Goal: Complete application form: Complete application form

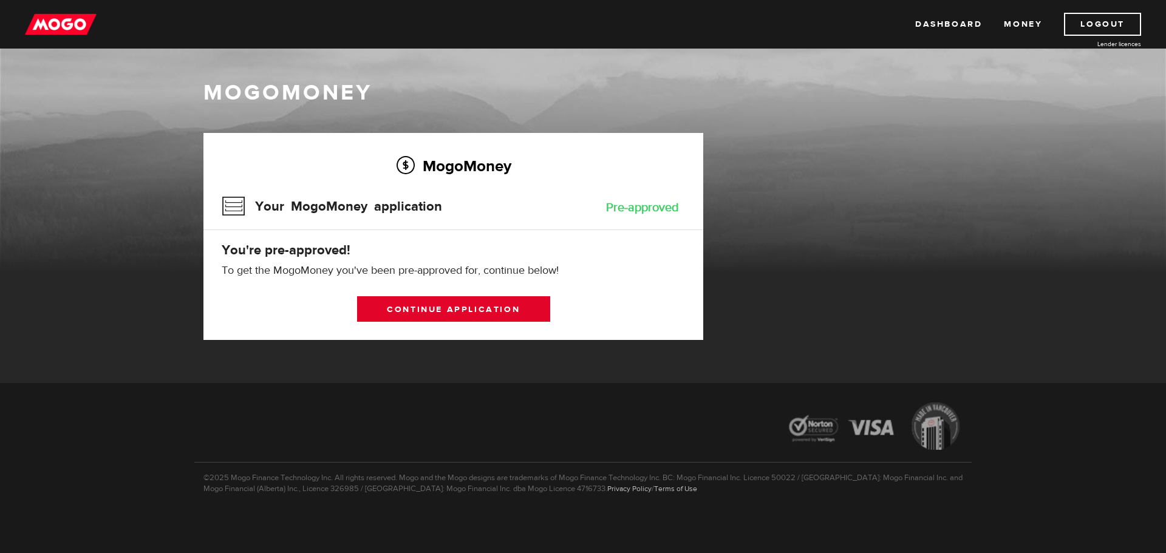
click at [446, 310] on link "Continue application" at bounding box center [453, 309] width 193 height 26
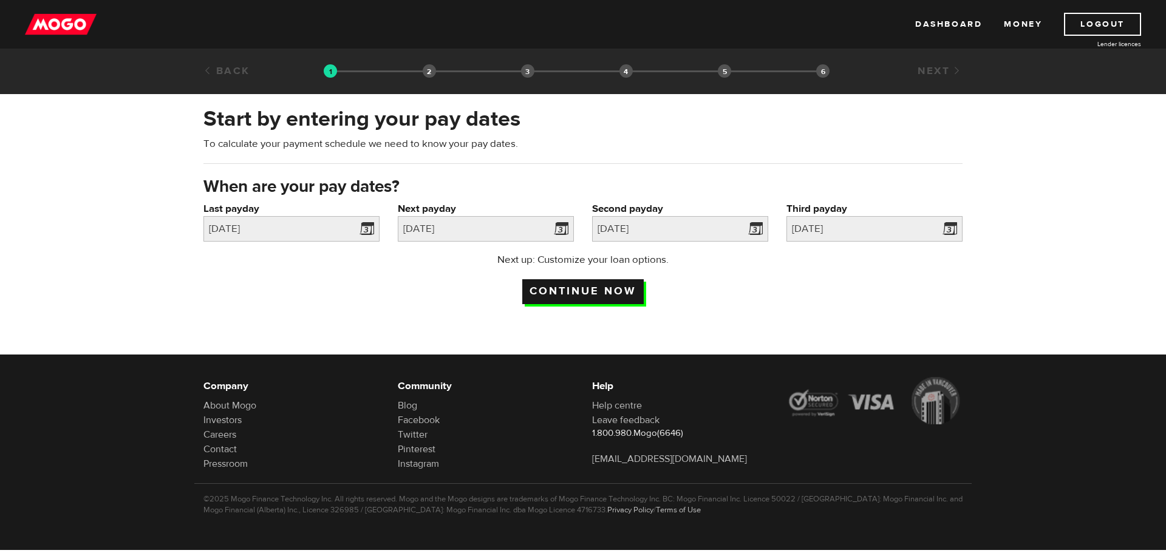
click at [585, 290] on input "Continue now" at bounding box center [582, 291] width 121 height 25
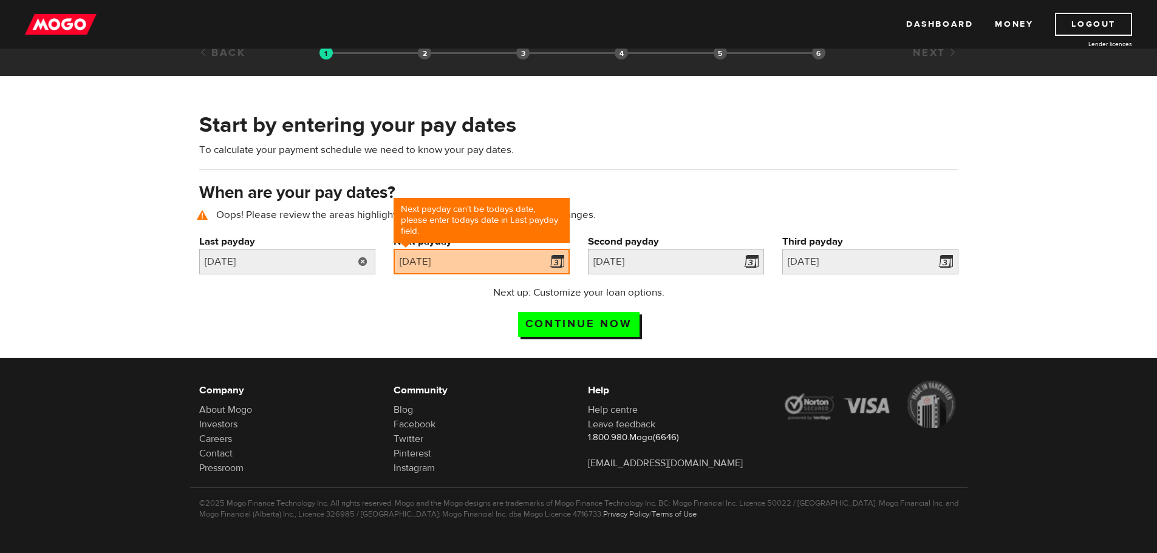
click at [365, 263] on link at bounding box center [362, 262] width 25 height 26
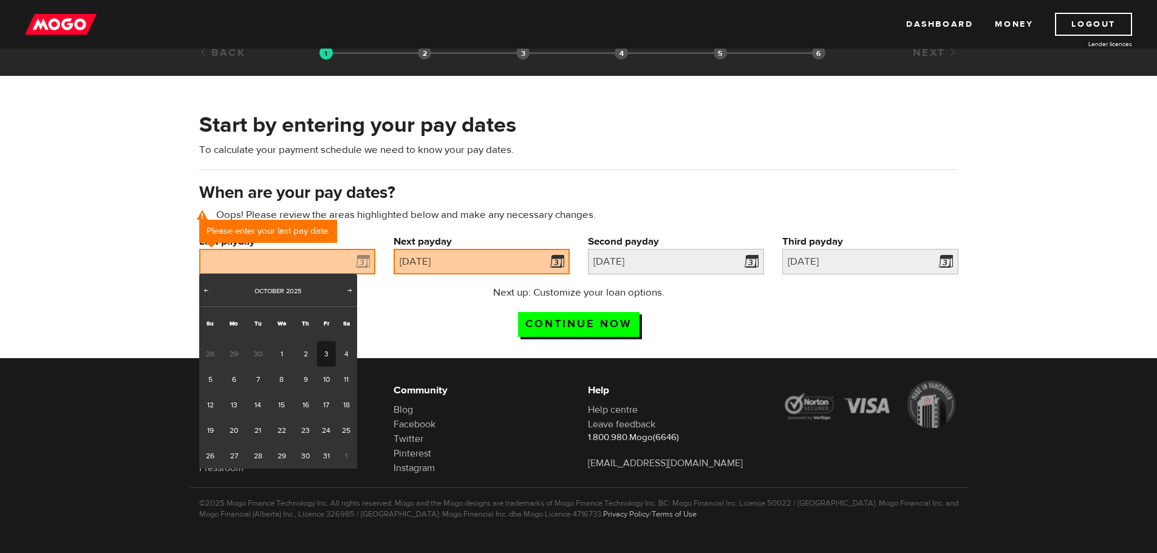
click at [327, 353] on link "3" at bounding box center [326, 354] width 19 height 26
type input "2025/10/03"
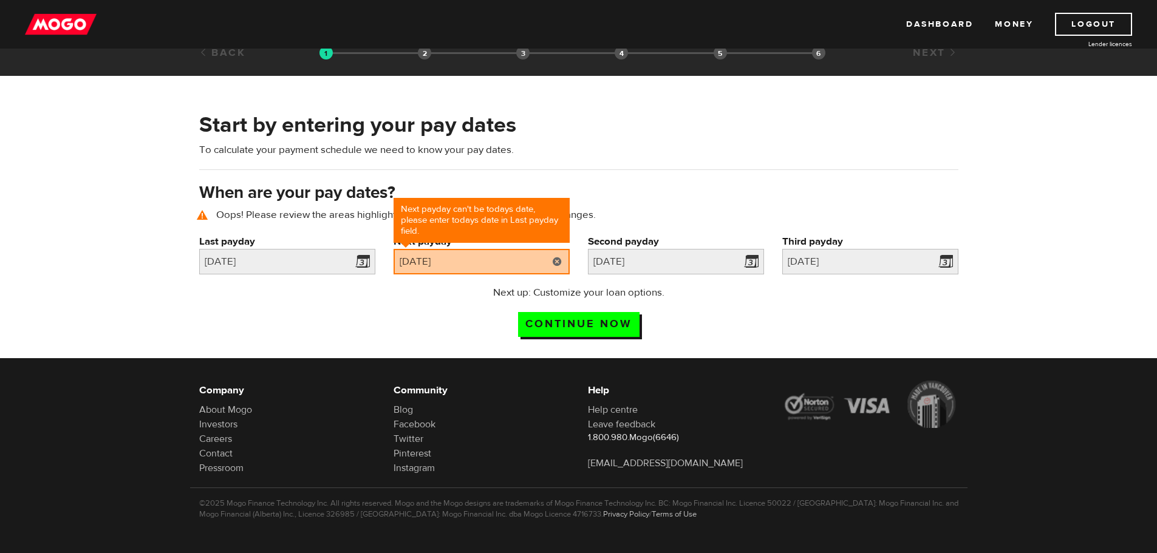
click at [551, 261] on link at bounding box center [557, 262] width 25 height 26
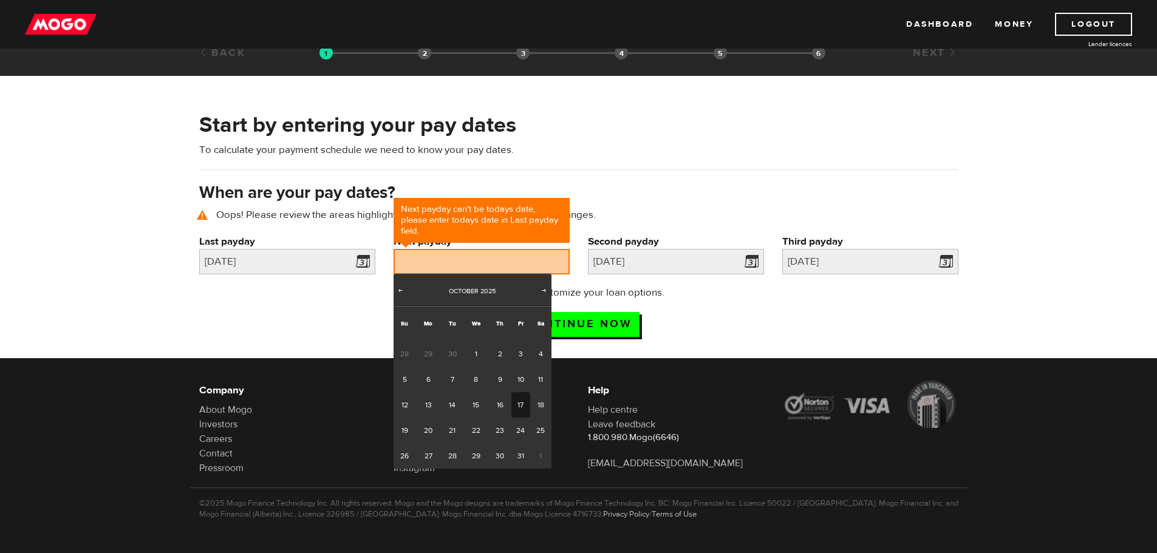
click at [520, 404] on link "17" at bounding box center [520, 405] width 19 height 26
type input "2025/10/17"
type input "2025/10/31"
type input "2025/11/14"
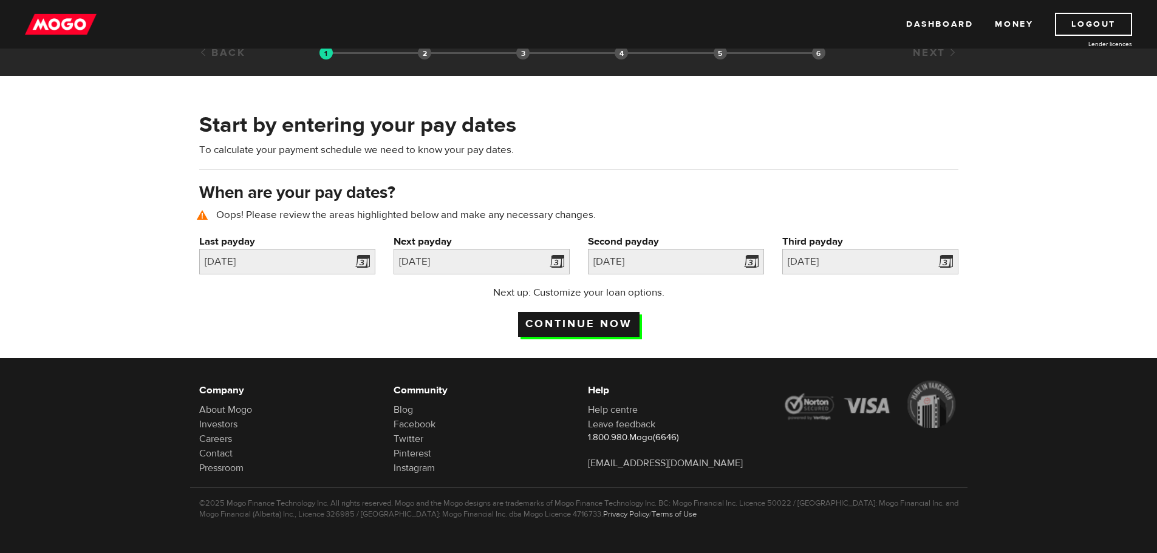
click at [585, 323] on input "Continue now" at bounding box center [578, 324] width 121 height 25
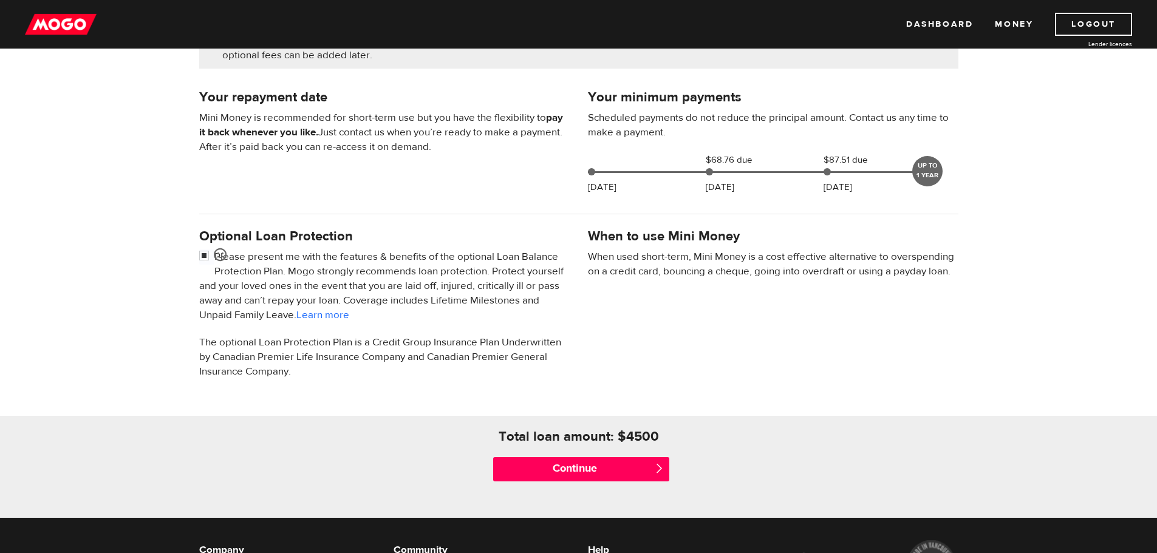
scroll to position [243, 0]
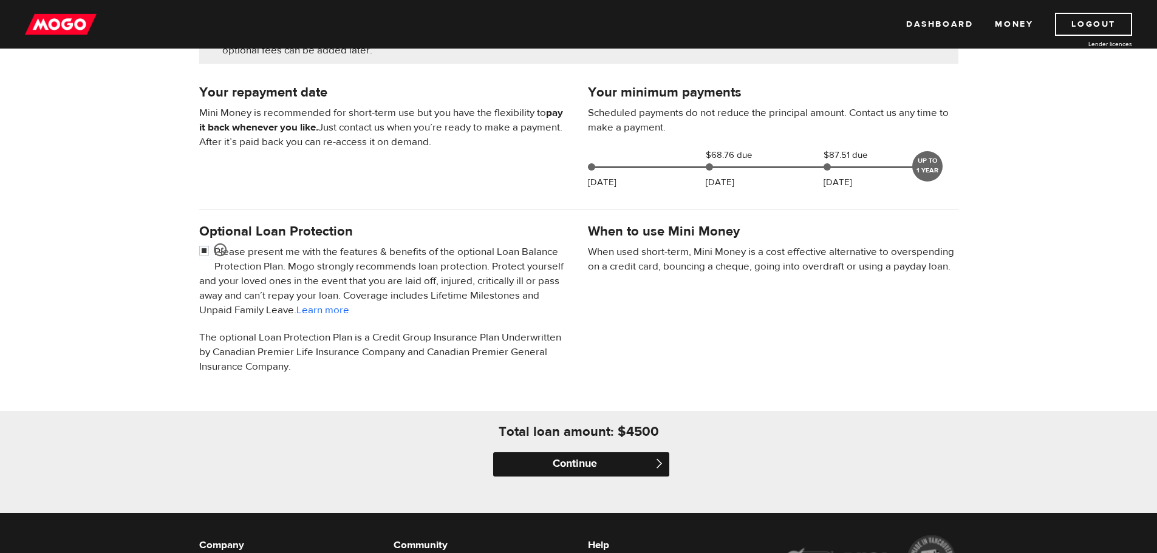
click at [582, 463] on input "Continue" at bounding box center [581, 464] width 176 height 24
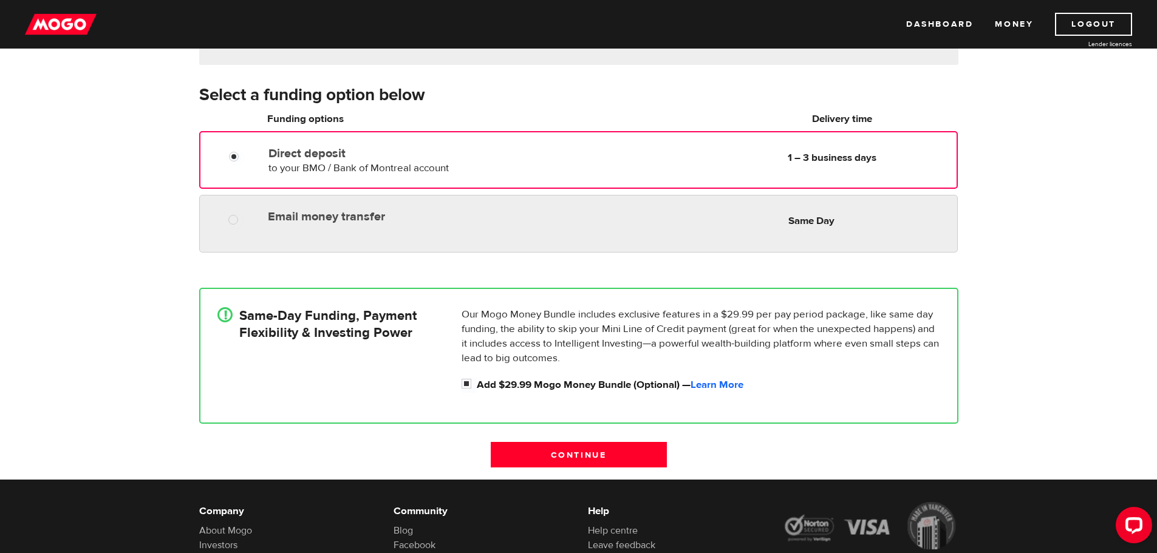
scroll to position [182, 0]
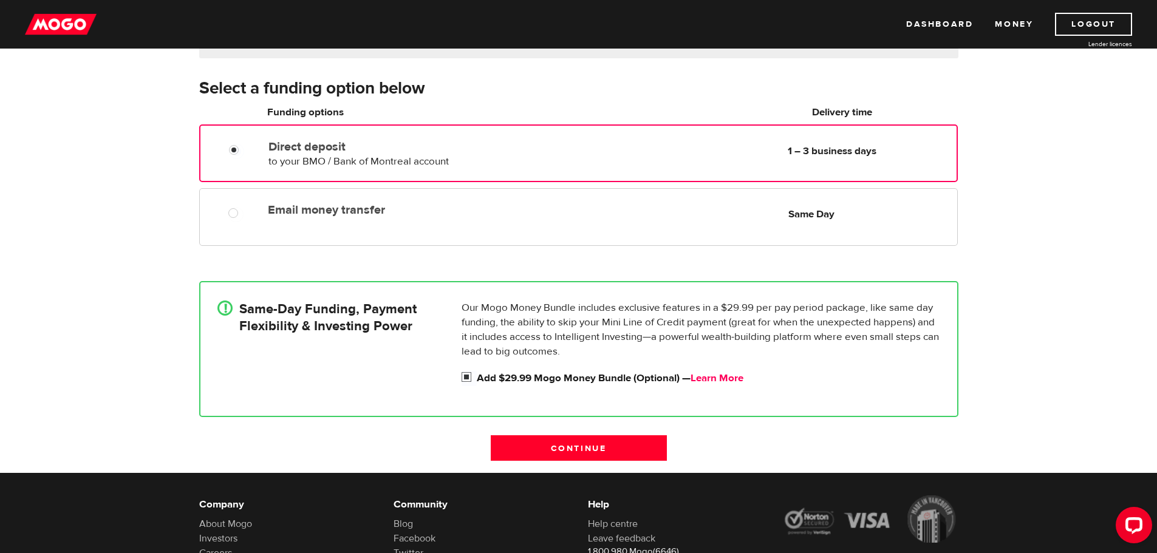
click at [709, 379] on link "Learn More" at bounding box center [716, 378] width 53 height 13
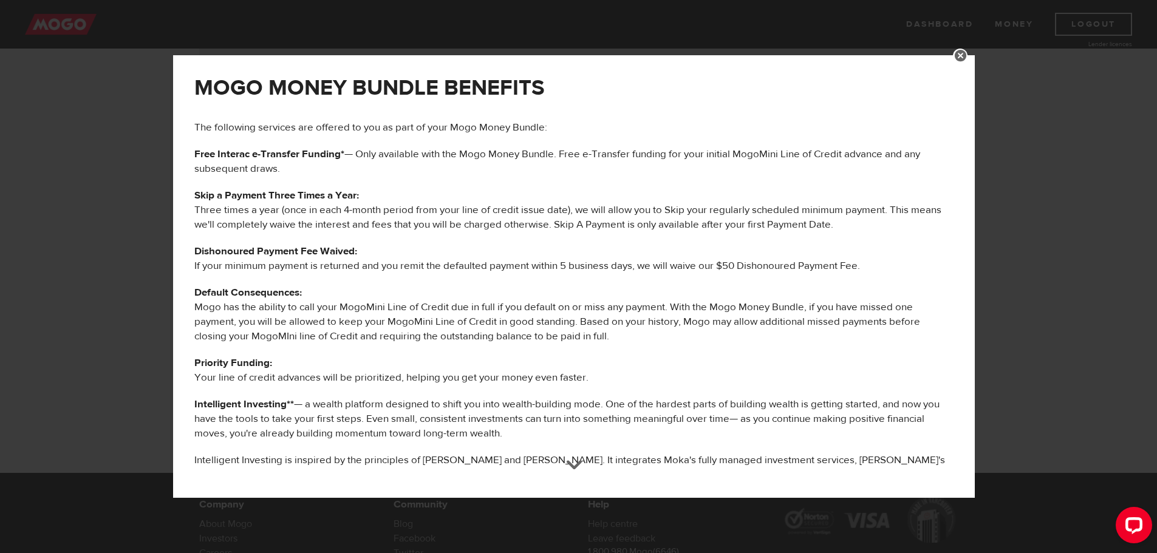
click at [579, 479] on div at bounding box center [573, 473] width 17 height 17
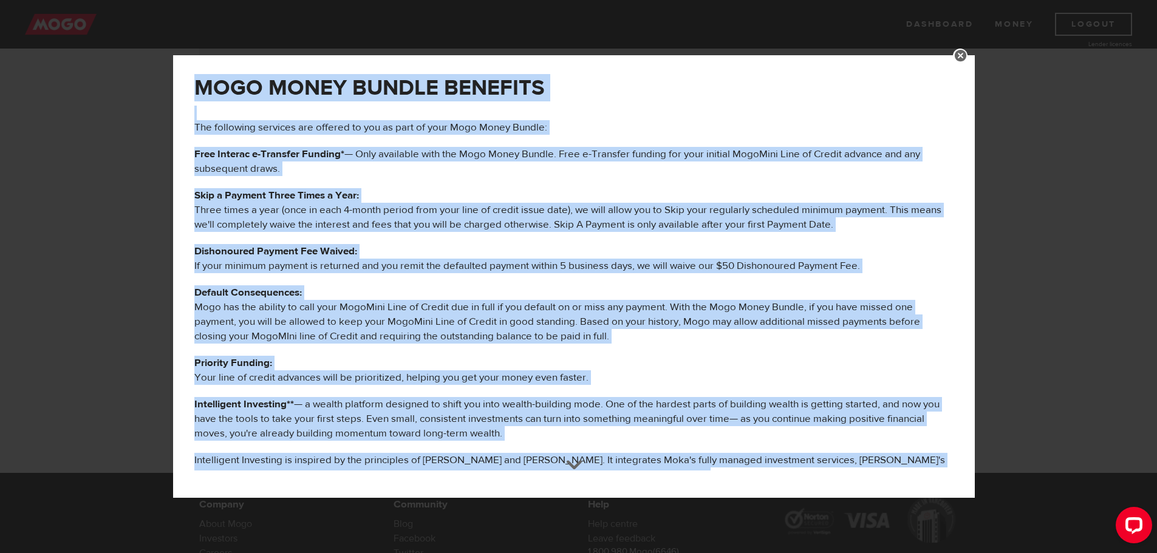
drag, startPoint x: 574, startPoint y: 478, endPoint x: 575, endPoint y: 495, distance: 17.6
click at [575, 495] on div "MOGO MONEY BUNDLE BENEFITS The following services are offered to you as part of…" at bounding box center [573, 276] width 801 height 443
click at [580, 481] on div at bounding box center [573, 472] width 17 height 17
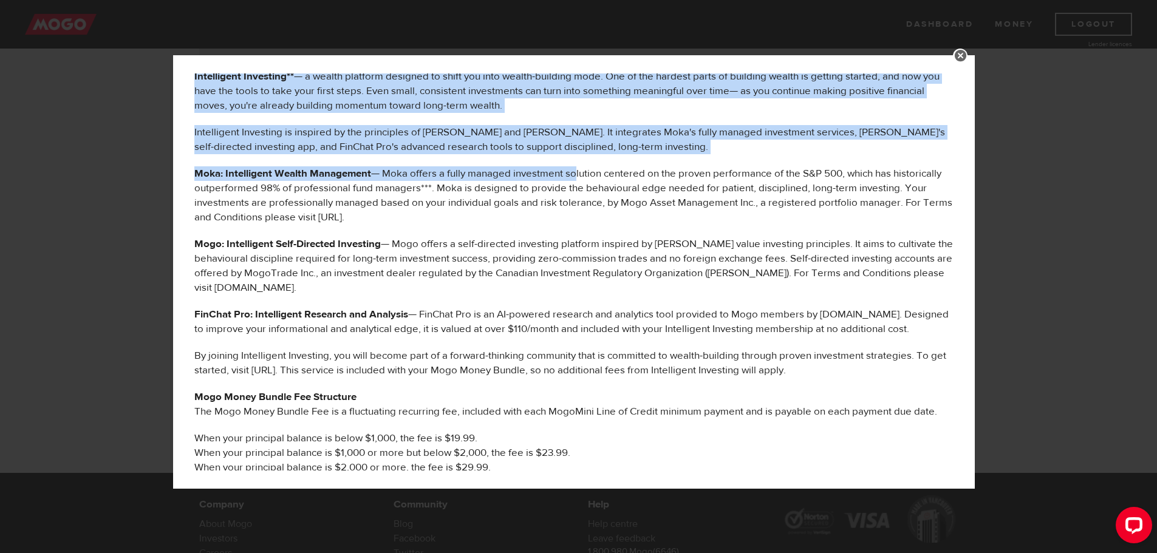
scroll to position [267, 0]
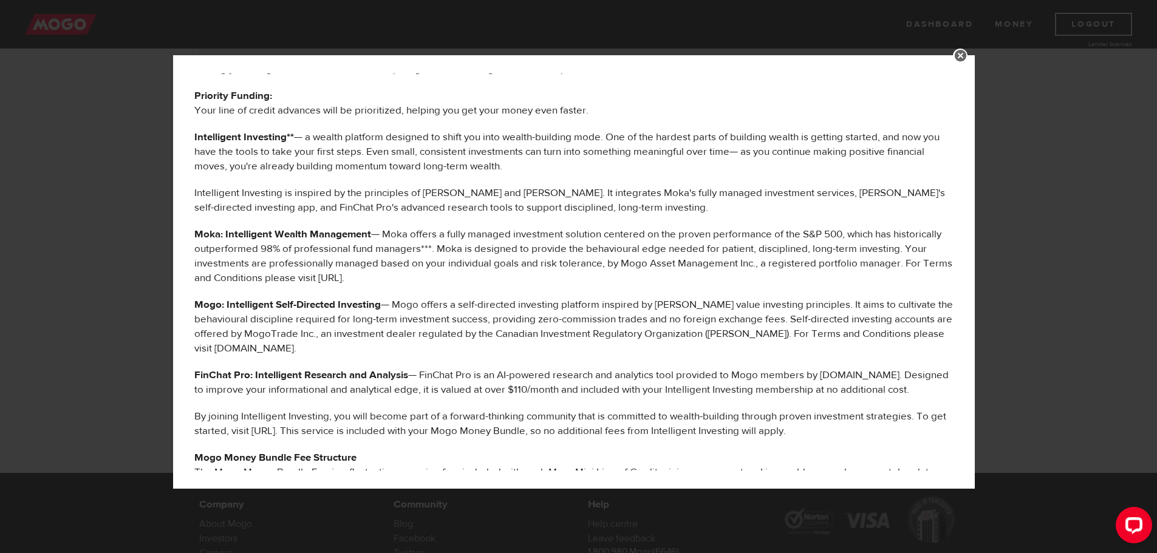
click at [393, 292] on div "MOGO MONEY BUNDLE BENEFITS The following services are offered to you as part of…" at bounding box center [573, 288] width 777 height 964
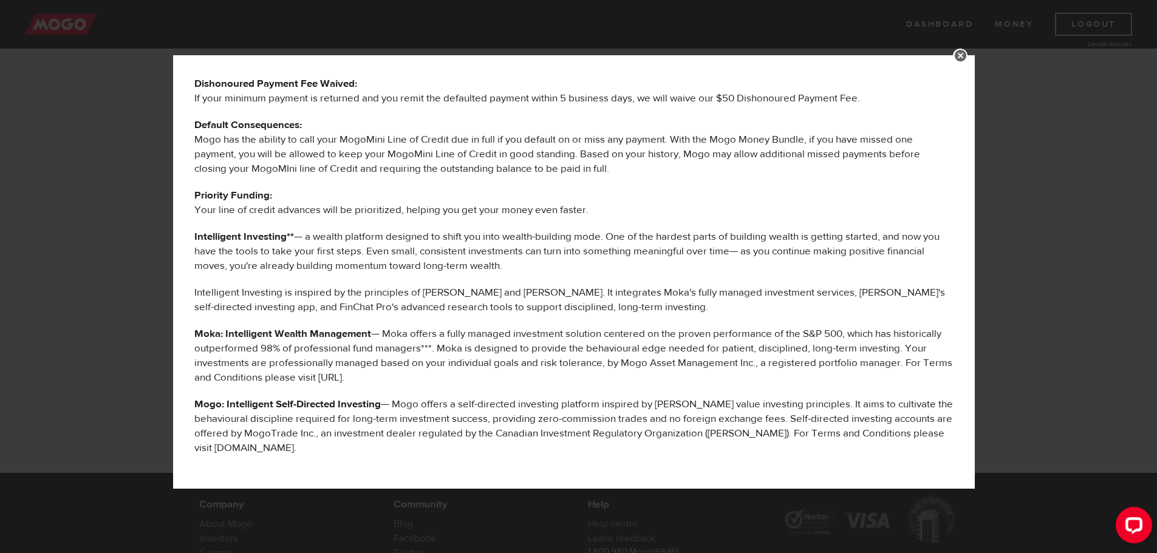
scroll to position [146, 0]
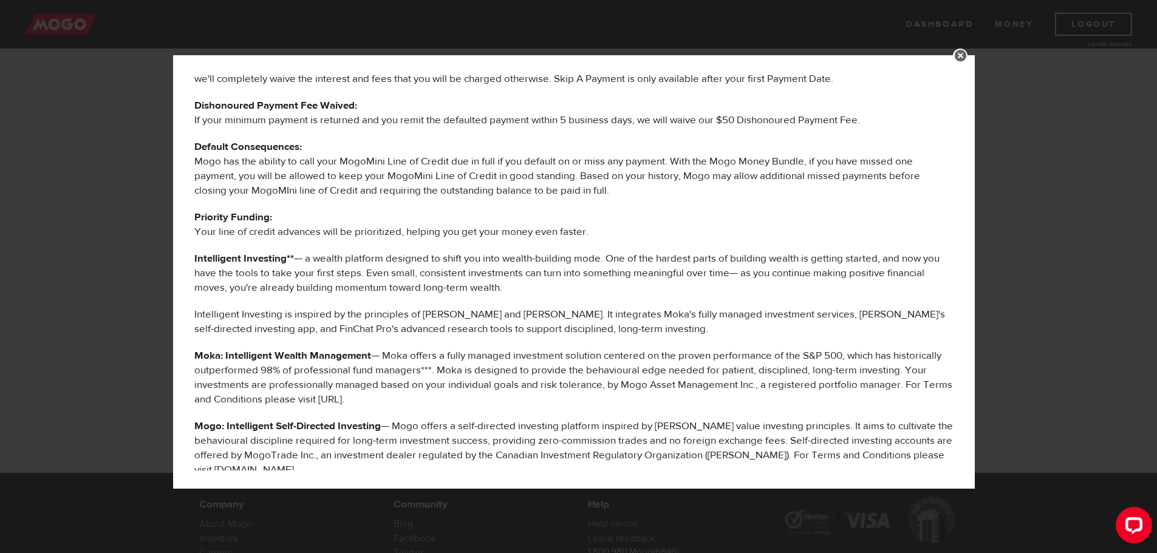
click at [967, 55] on link at bounding box center [960, 56] width 15 height 15
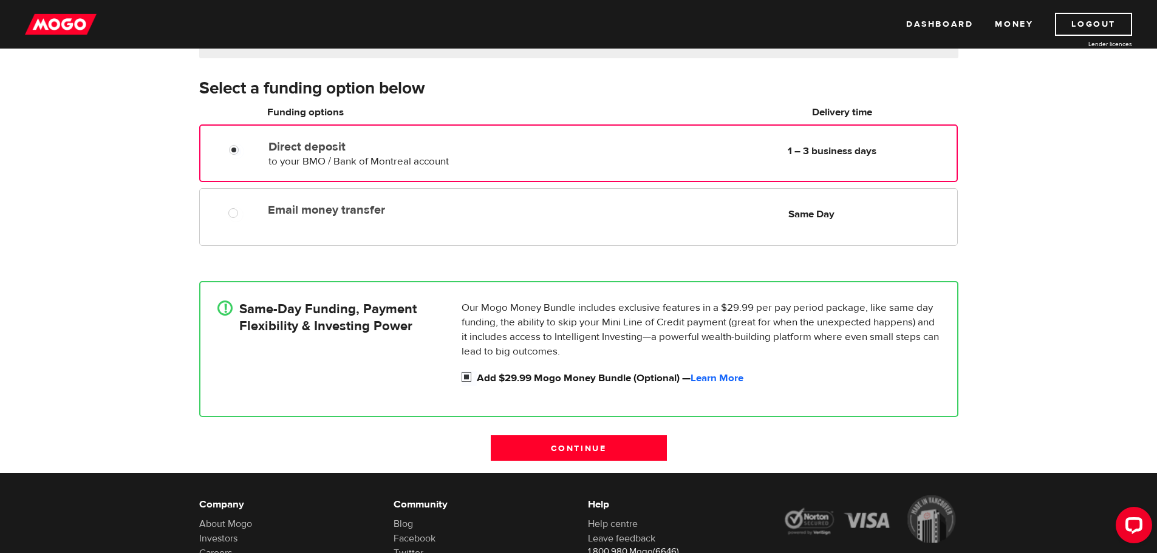
click at [467, 379] on input "Add $29.99 Mogo Money Bundle (Optional) — Learn More" at bounding box center [468, 378] width 15 height 15
checkbox input "false"
radio input "false"
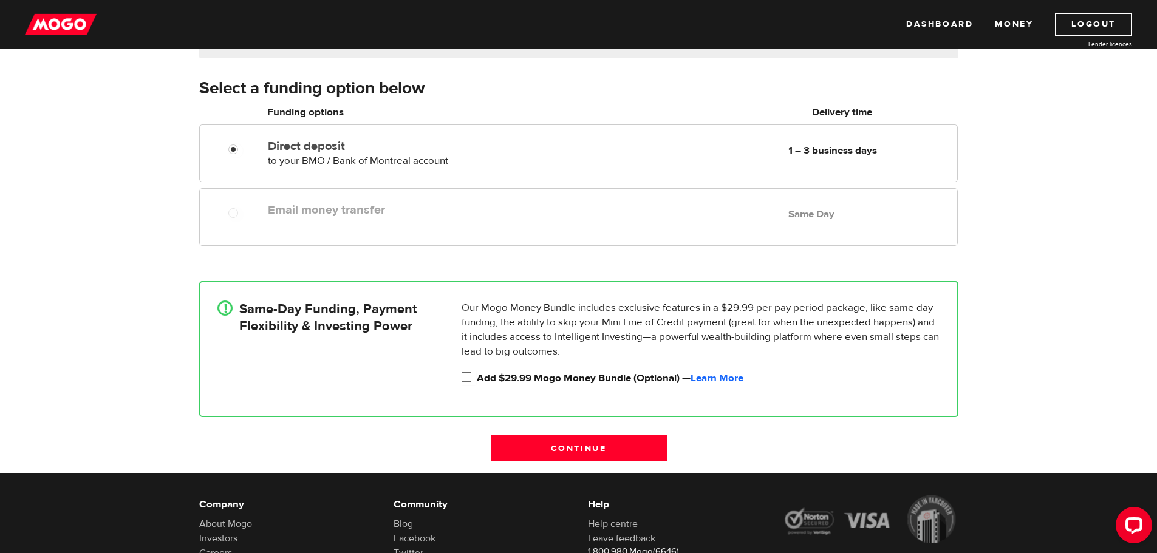
click at [468, 378] on input "Add $29.99 Mogo Money Bundle (Optional) — Learn More" at bounding box center [468, 378] width 15 height 15
checkbox input "true"
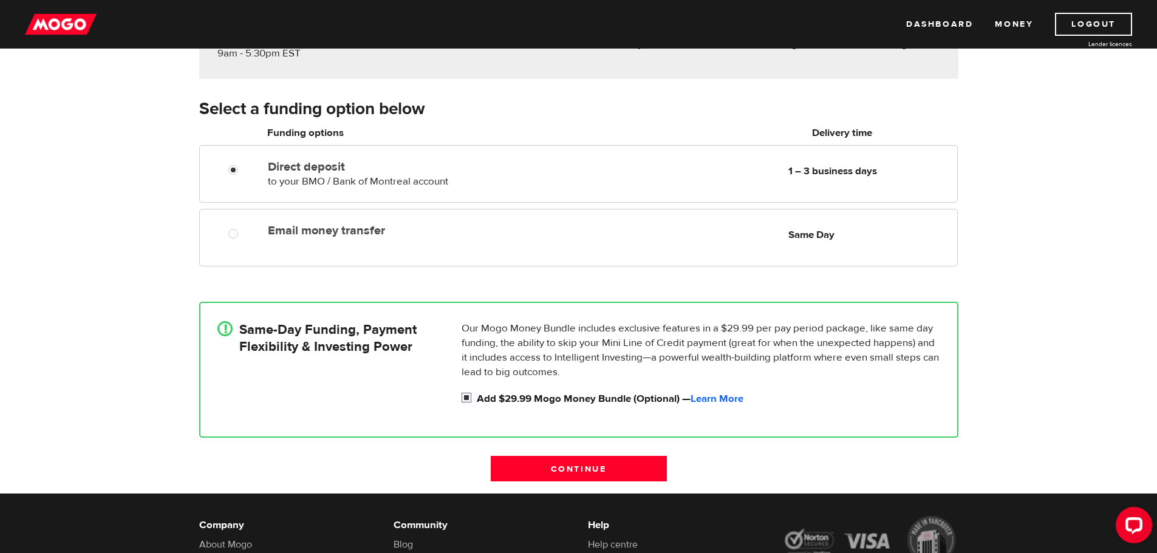
scroll to position [243, 0]
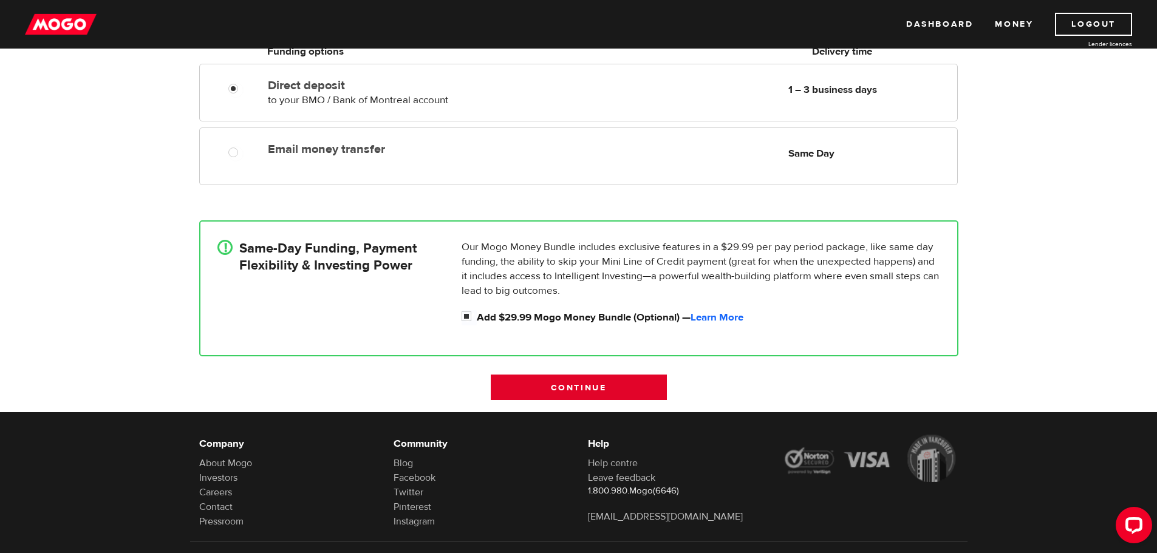
click at [572, 390] on input "Continue" at bounding box center [579, 388] width 176 height 26
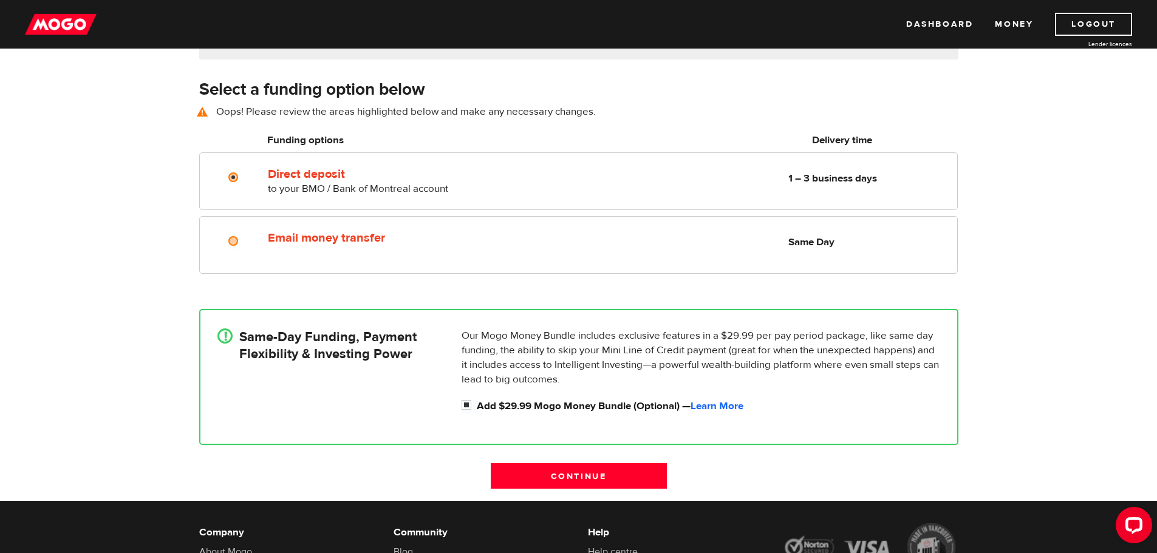
scroll to position [169, 0]
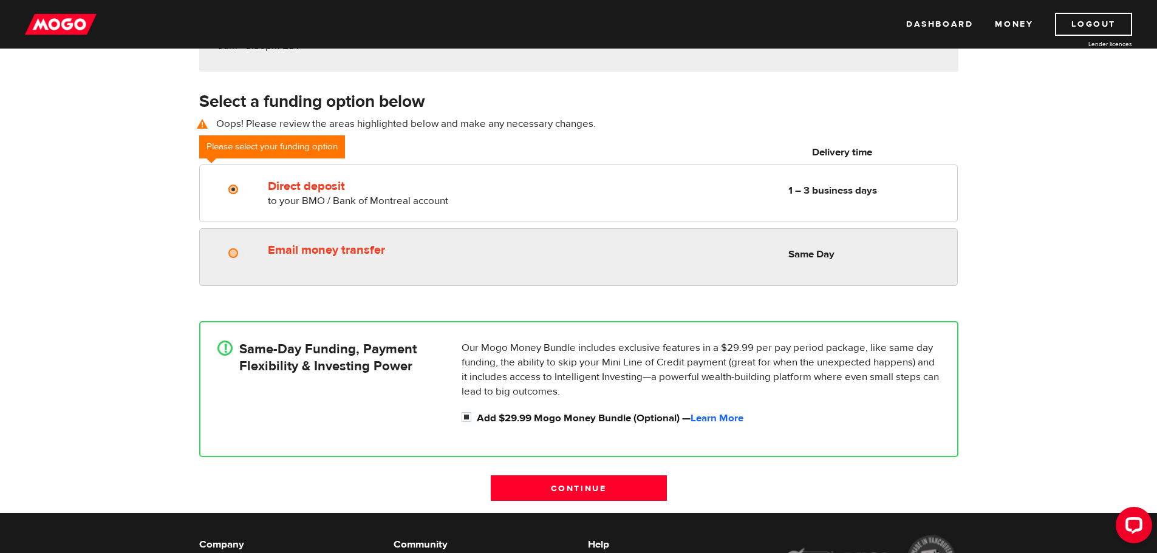
radio input "true"
click at [234, 256] on input "Email money transfer" at bounding box center [235, 254] width 15 height 15
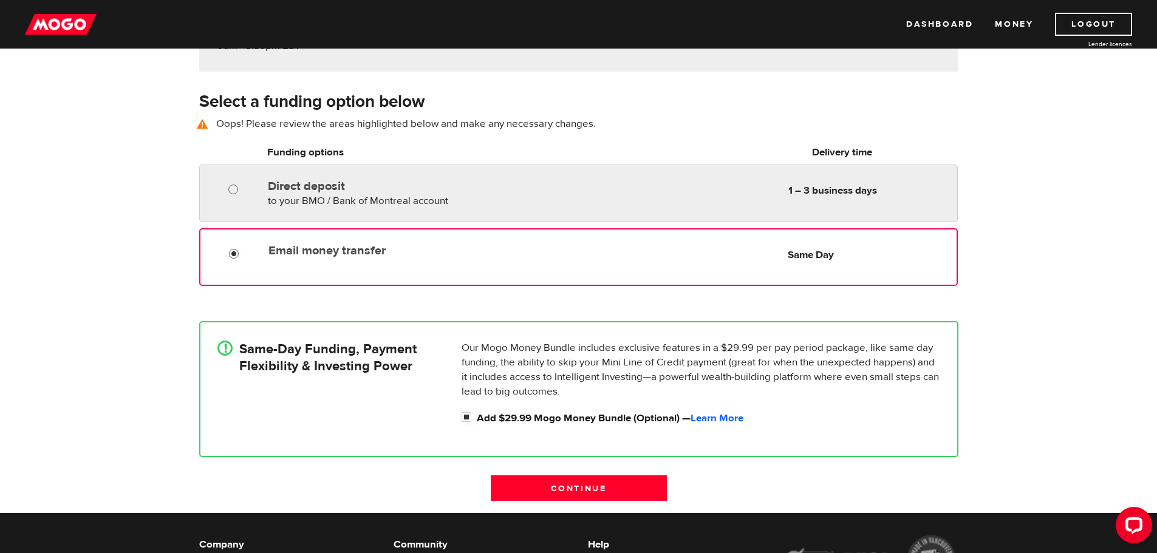
radio input "true"
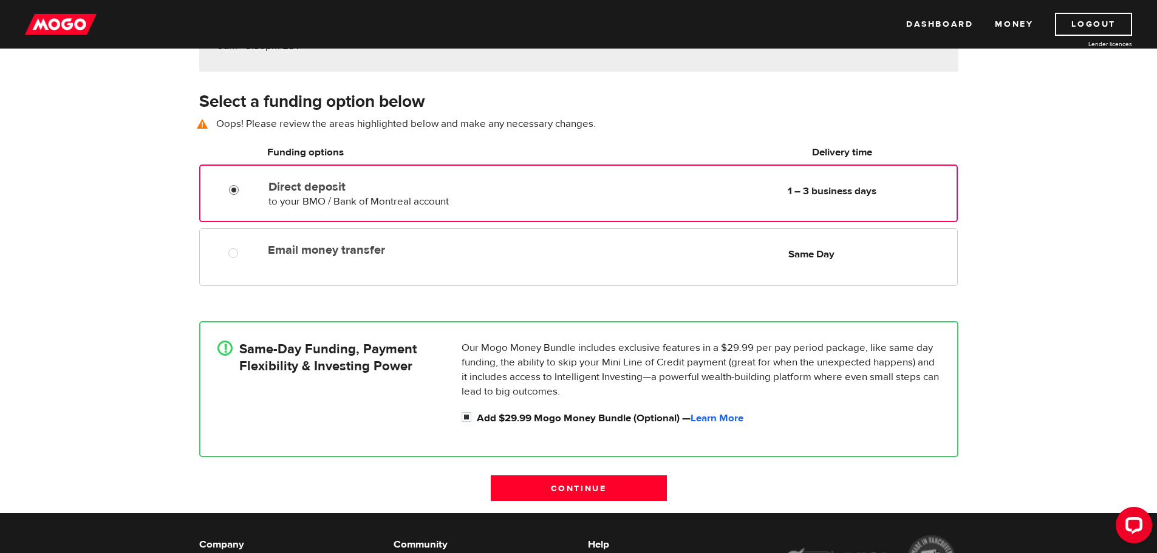
click at [232, 191] on input "Direct deposit" at bounding box center [236, 191] width 15 height 15
click at [577, 488] on input "Continue" at bounding box center [579, 488] width 176 height 26
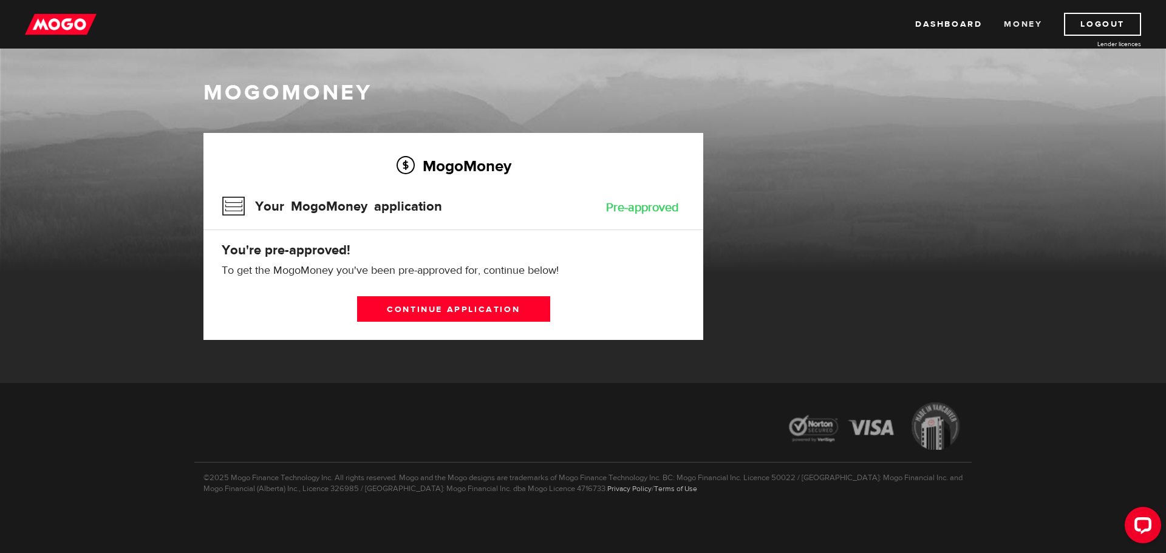
click at [1011, 21] on link "Money" at bounding box center [1023, 24] width 38 height 23
click at [945, 26] on link "Dashboard" at bounding box center [948, 24] width 67 height 23
click at [444, 311] on link "Continue application" at bounding box center [453, 309] width 193 height 26
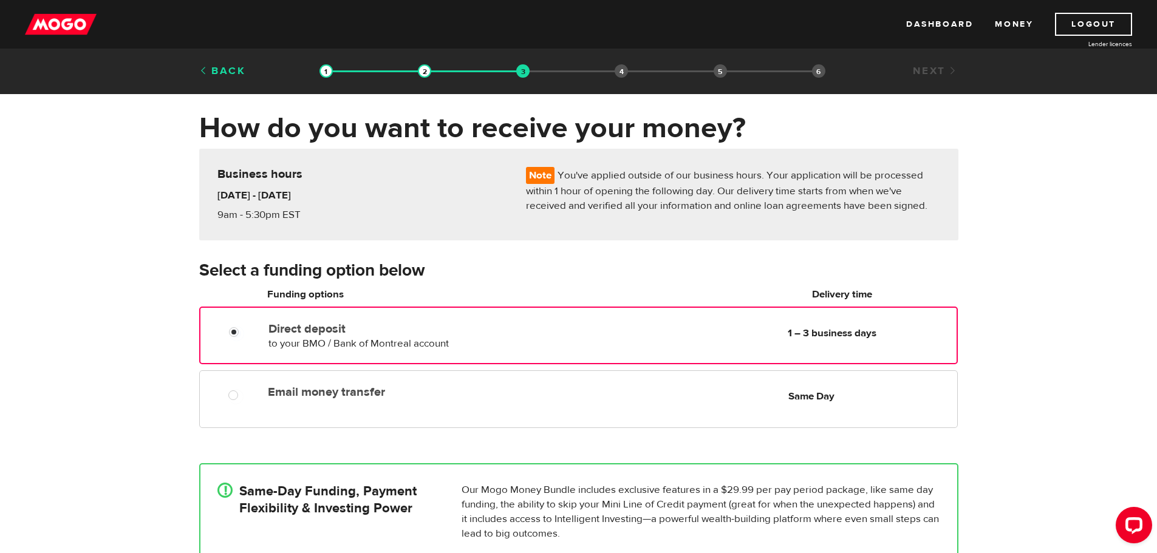
click at [216, 71] on link "Back" at bounding box center [222, 70] width 47 height 13
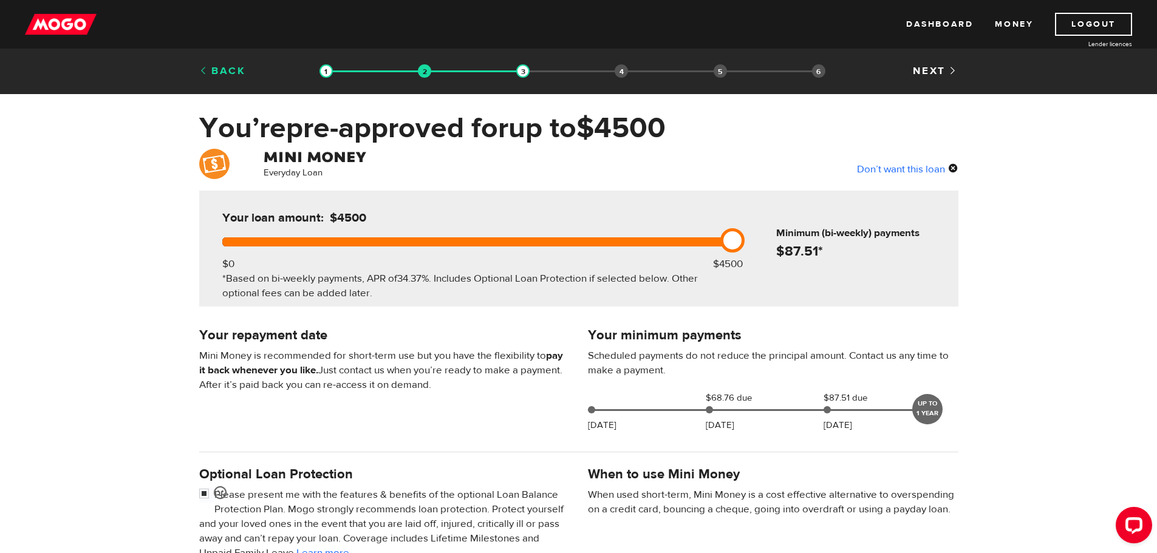
click at [218, 71] on link "Back" at bounding box center [222, 70] width 47 height 13
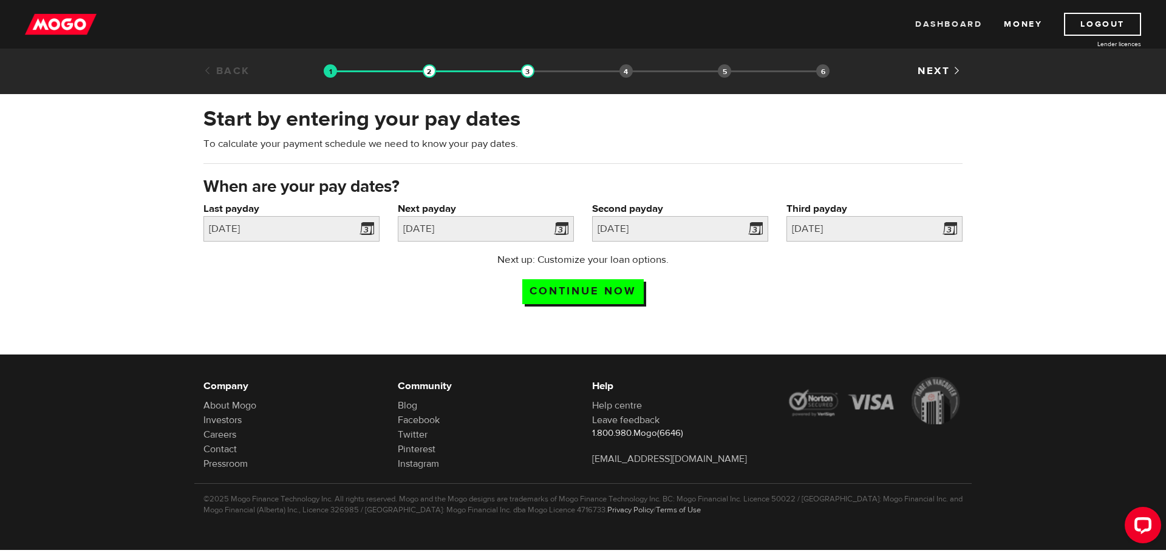
click at [935, 25] on link "Dashboard" at bounding box center [948, 24] width 67 height 23
